Goal: Find specific page/section: Find specific page/section

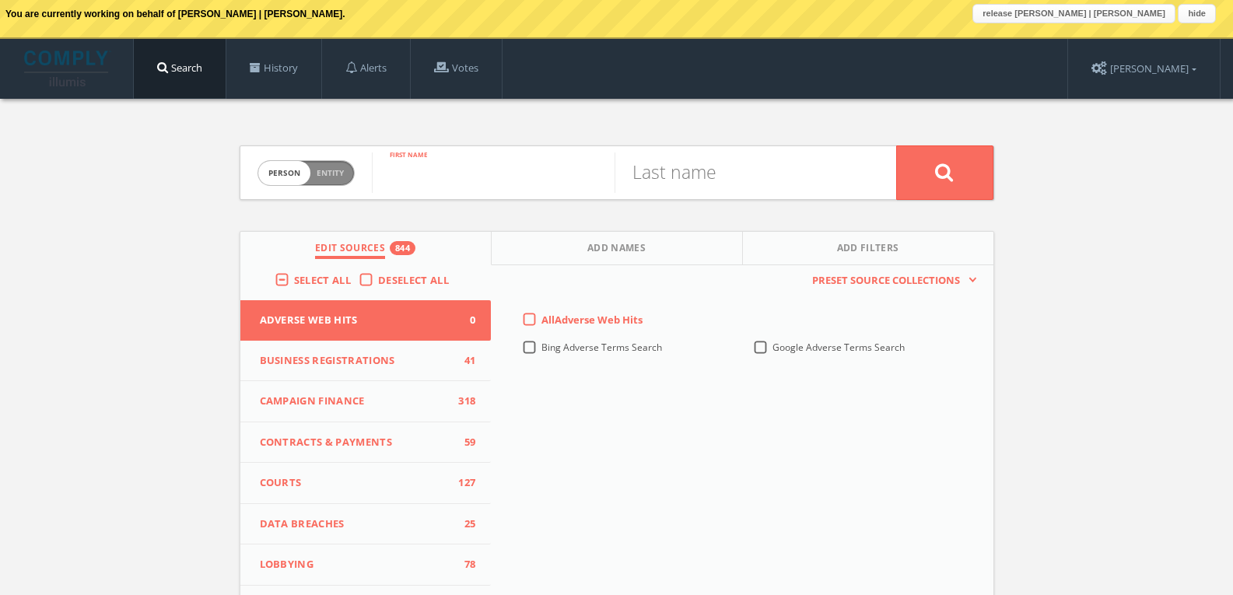
click at [474, 172] on input "text" at bounding box center [493, 172] width 243 height 40
type input "[PERSON_NAME]"
click at [387, 278] on span "Deselect All" at bounding box center [413, 280] width 71 height 14
click at [0, 0] on input "Deselect All" at bounding box center [0, 0] width 0 height 0
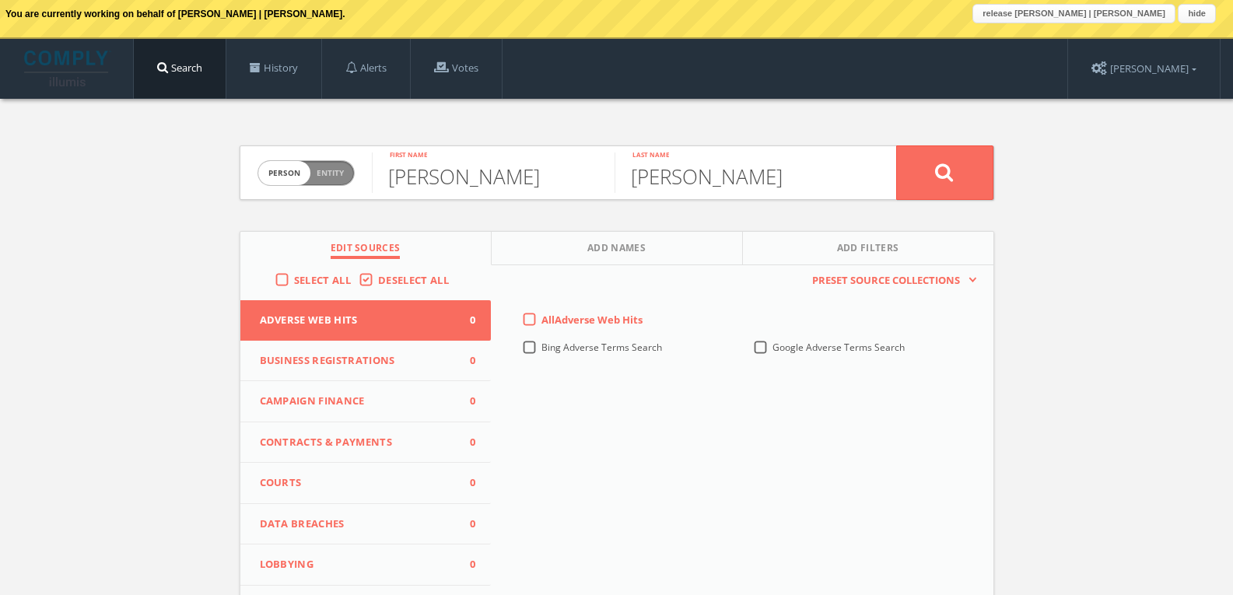
click at [398, 349] on button "Business Registrations 0" at bounding box center [365, 361] width 251 height 41
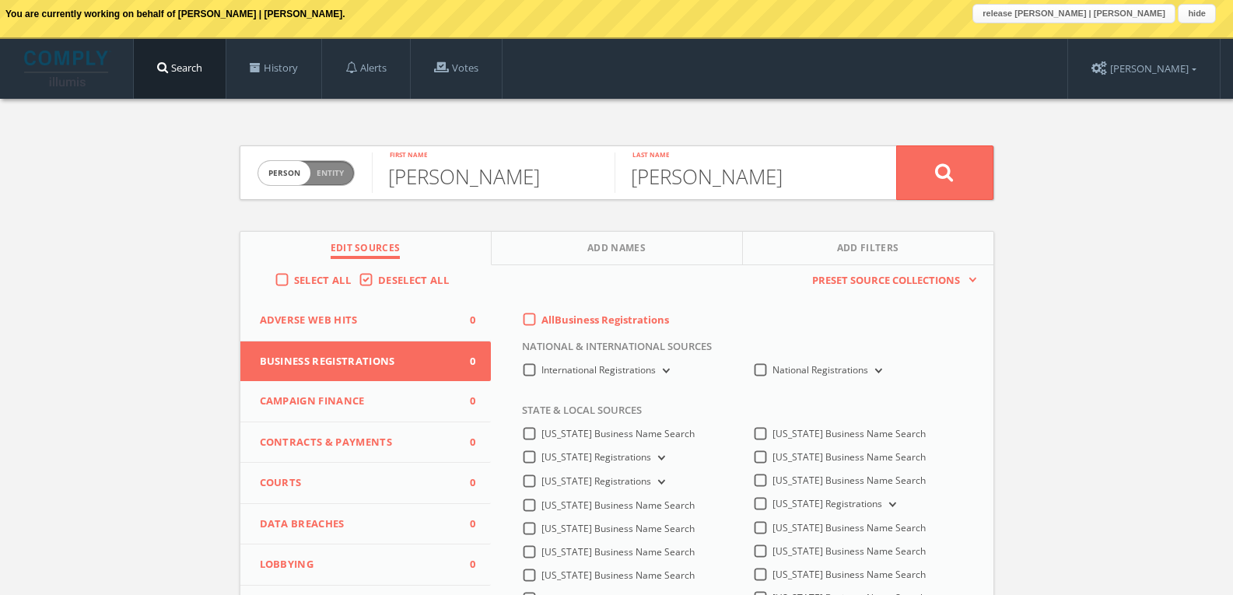
click at [549, 317] on span "All Business Registrations" at bounding box center [605, 320] width 128 height 14
click at [0, 0] on Registrations-all-0 "All Business Registrations" at bounding box center [0, 0] width 0 height 0
click at [964, 174] on button at bounding box center [944, 172] width 97 height 54
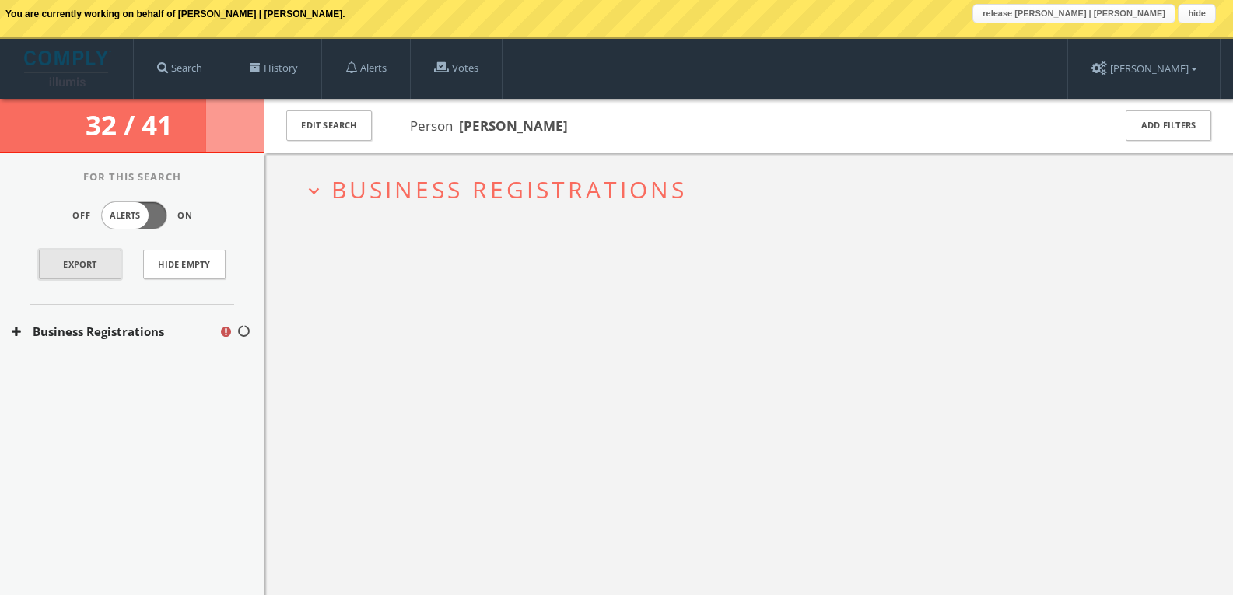
click at [102, 259] on link "Export" at bounding box center [80, 265] width 82 height 30
click at [491, 81] on link "Votes" at bounding box center [456, 68] width 91 height 59
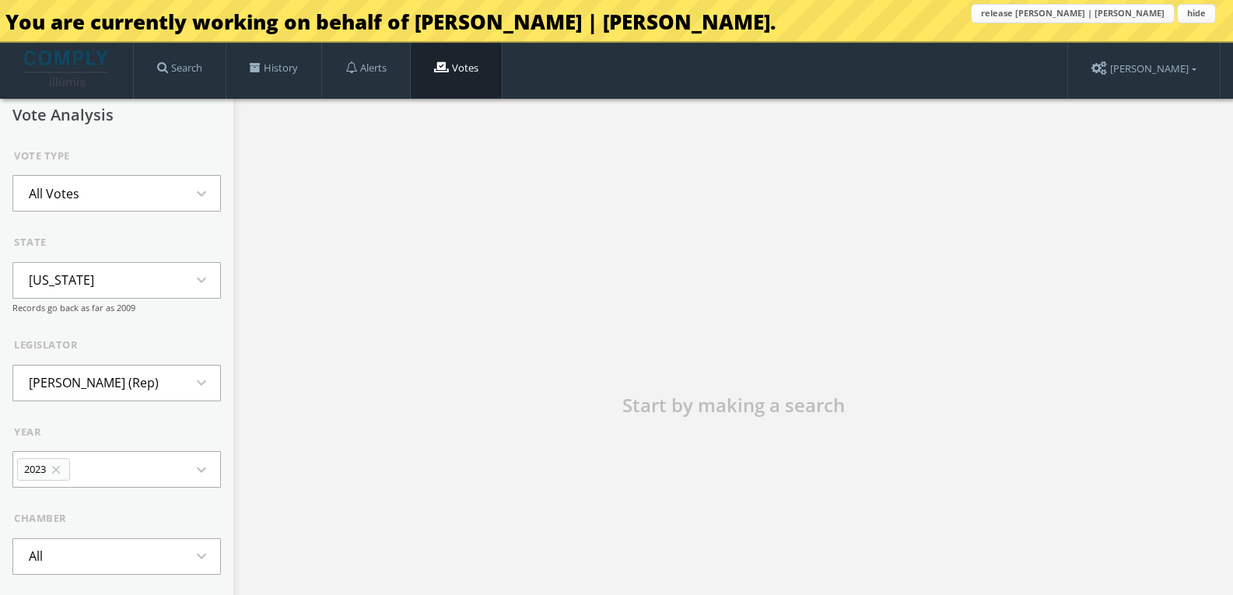
scroll to position [37, 0]
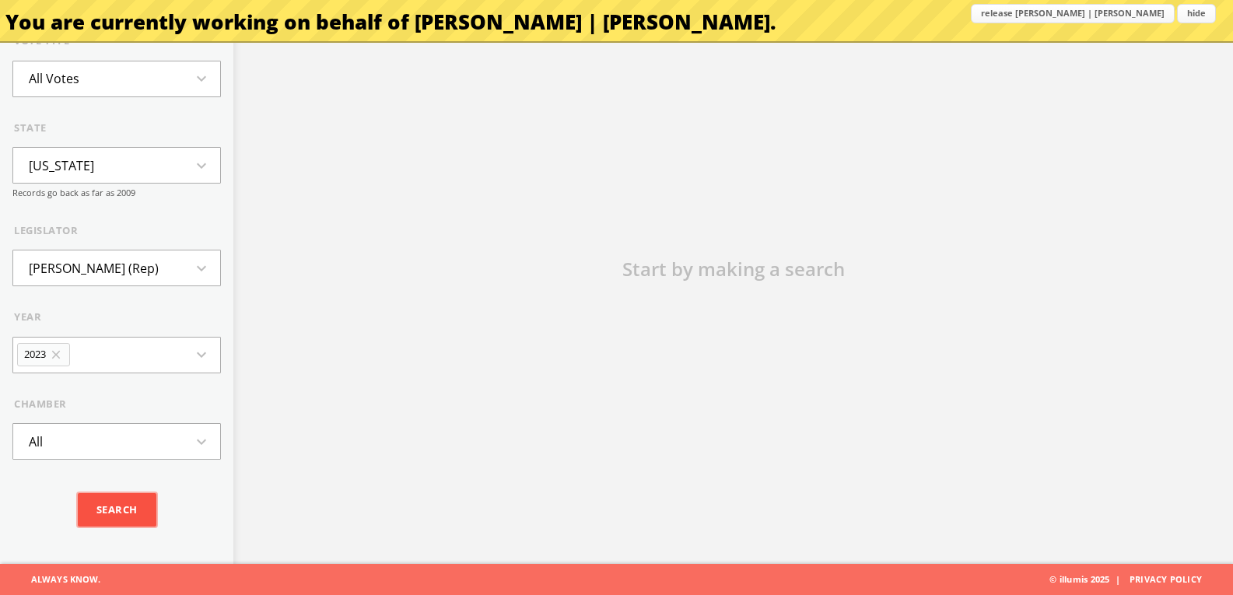
click at [121, 516] on input "Search" at bounding box center [117, 510] width 79 height 34
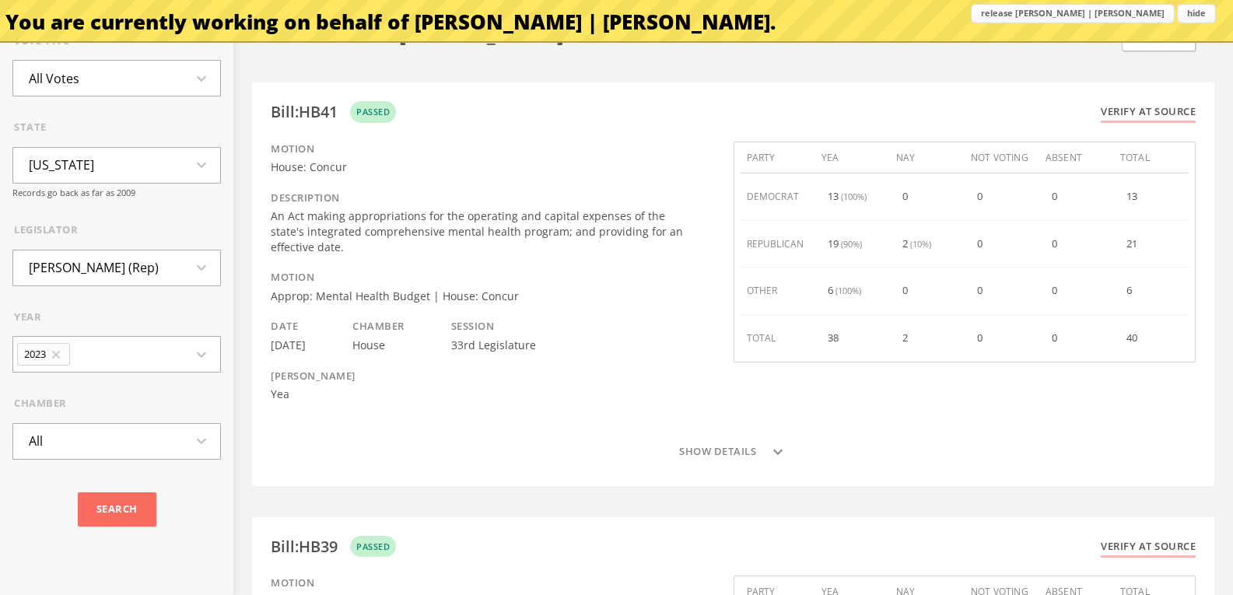
scroll to position [0, 0]
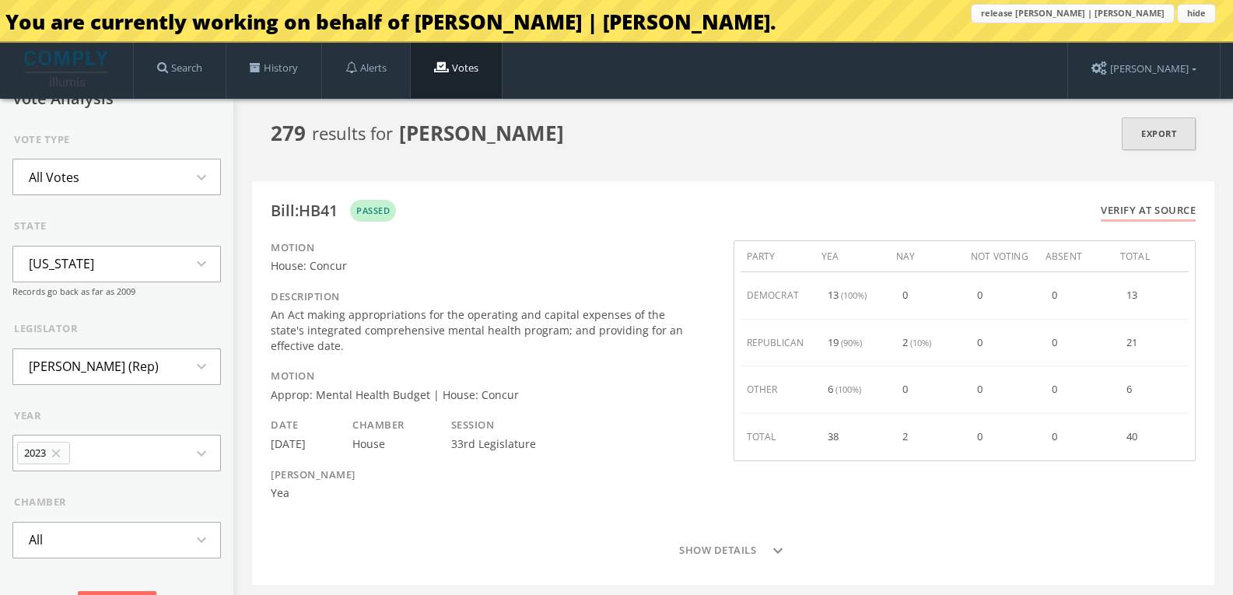
click at [1156, 131] on link "Export" at bounding box center [1158, 133] width 74 height 33
click at [1121, 15] on button "release [PERSON_NAME] | [PERSON_NAME]" at bounding box center [1073, 13] width 204 height 19
